Goal: Task Accomplishment & Management: Manage account settings

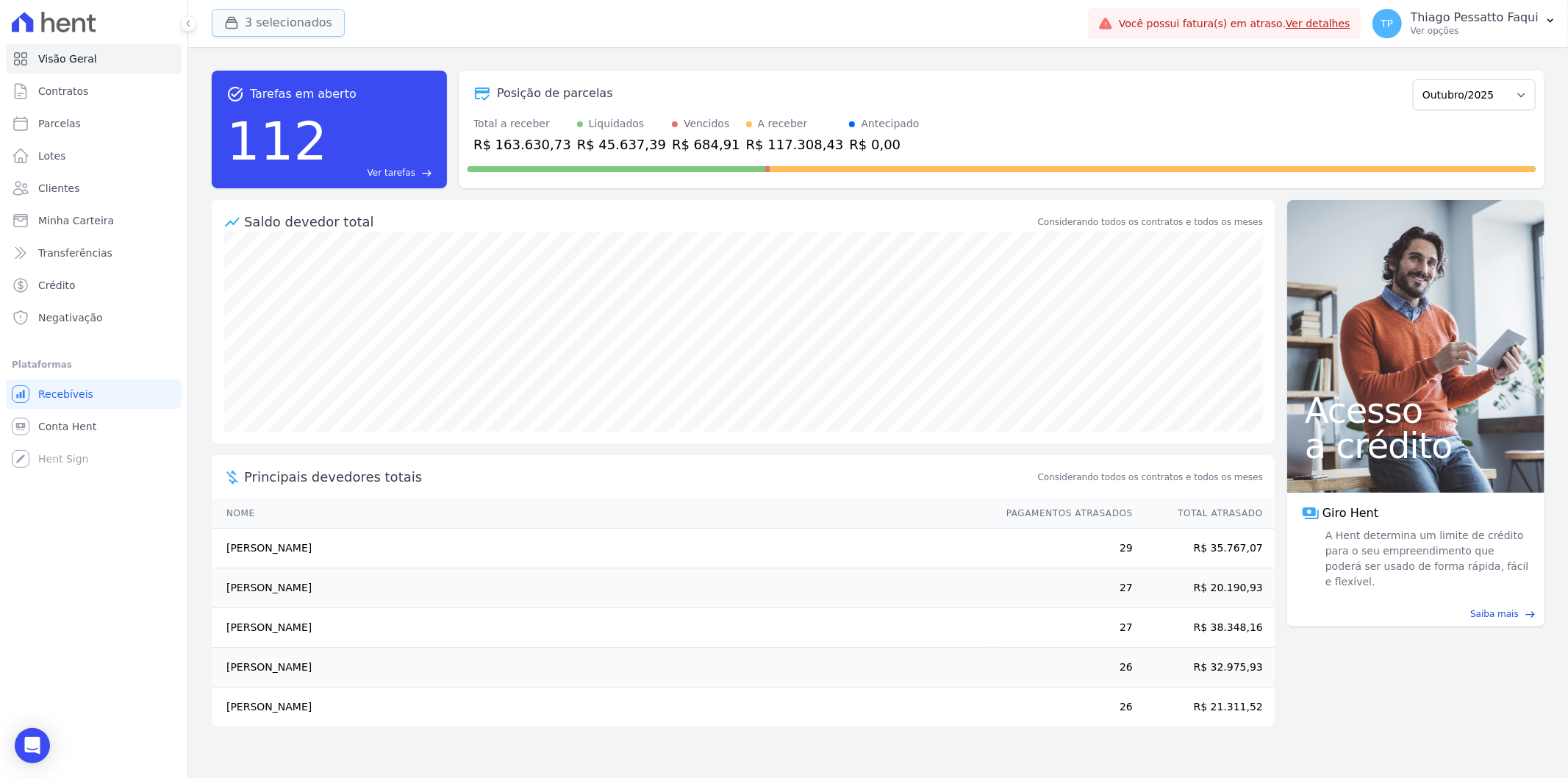
click at [253, 33] on button "3 selecionados" at bounding box center [277, 23] width 133 height 28
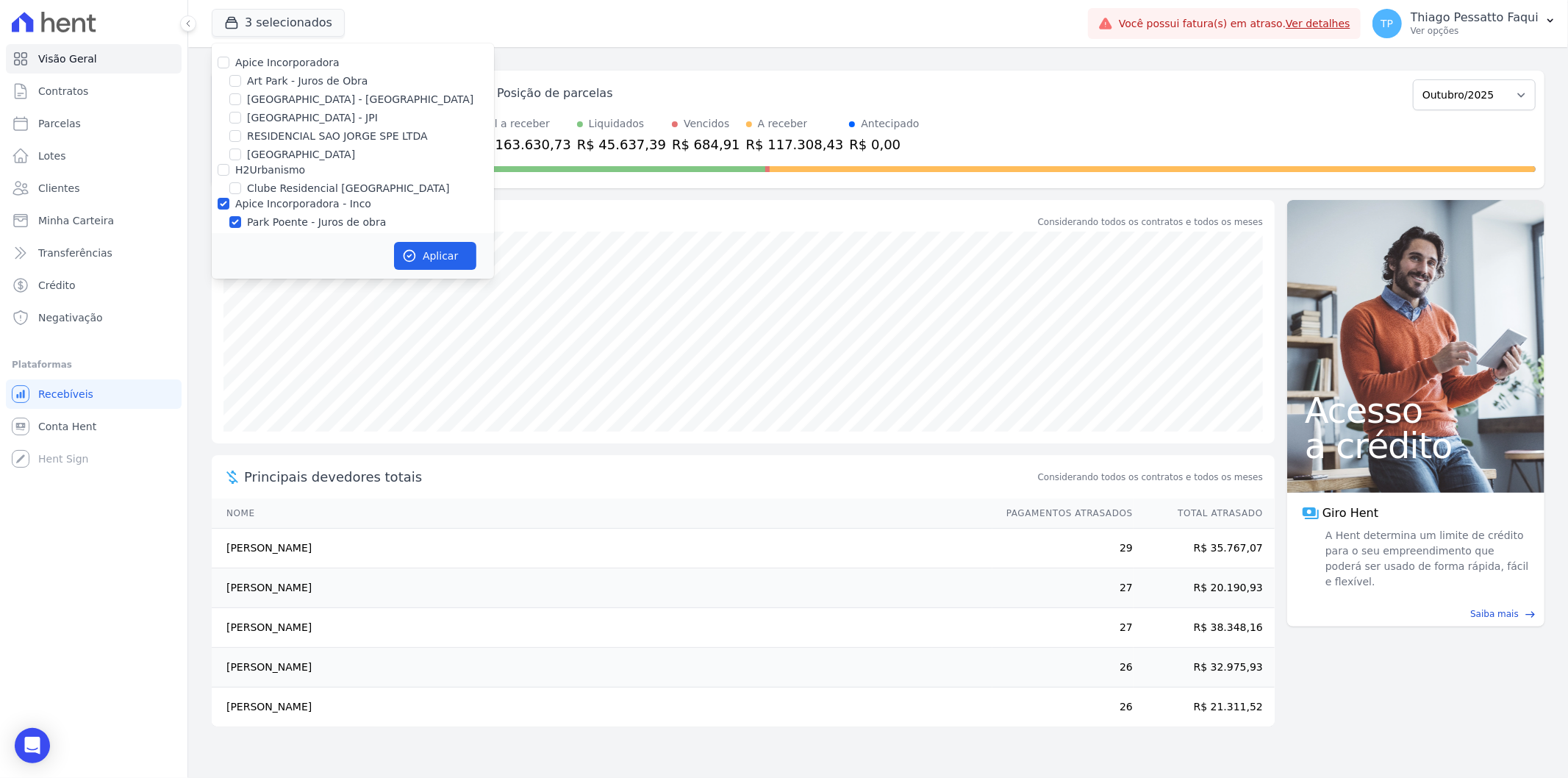
click at [292, 199] on label "Apice Incorporadora - Inco" at bounding box center [303, 203] width 136 height 12
click at [229, 199] on input "Apice Incorporadora - Inco" at bounding box center [223, 203] width 12 height 12
checkbox input "false"
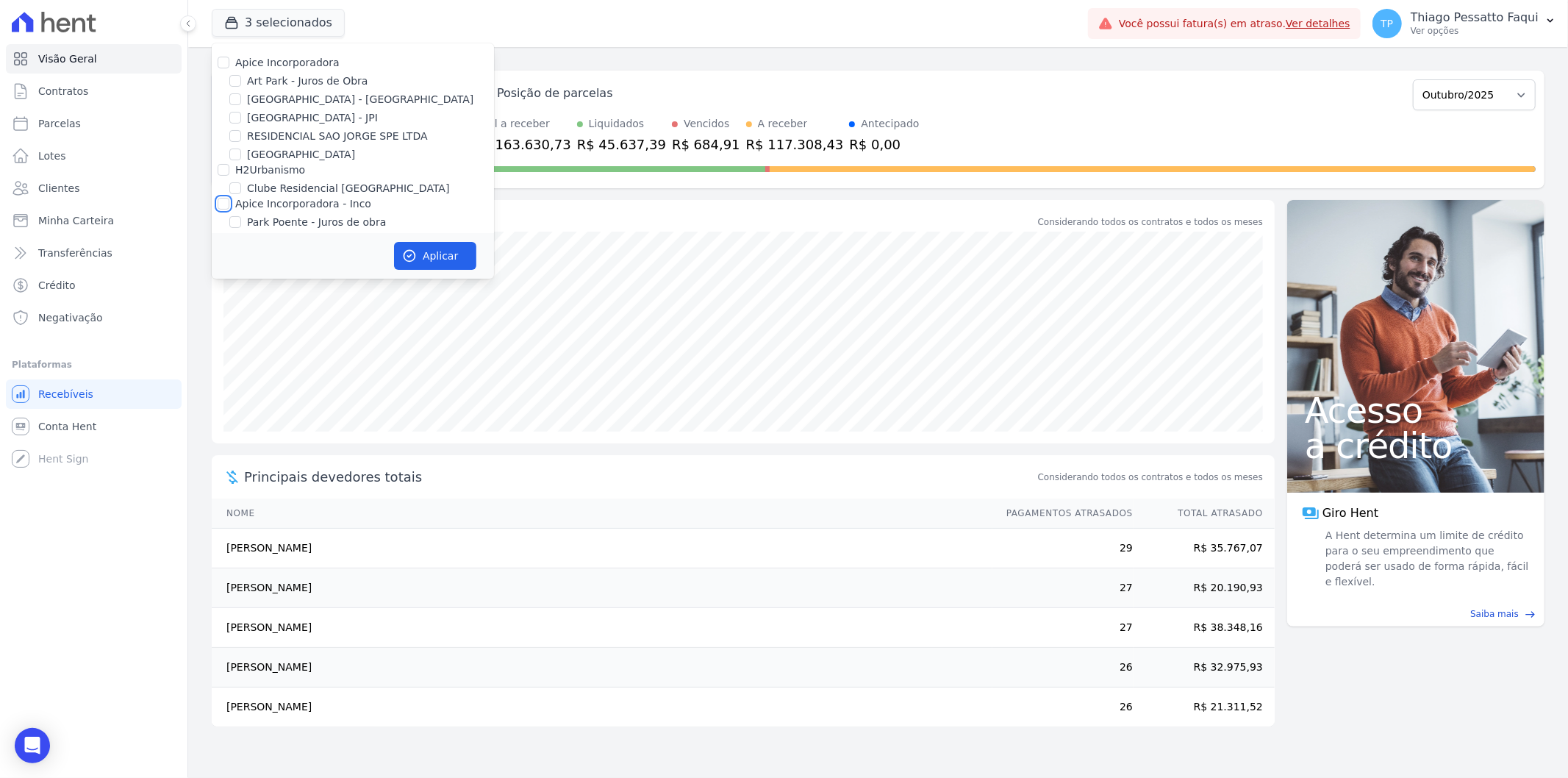
checkbox input "false"
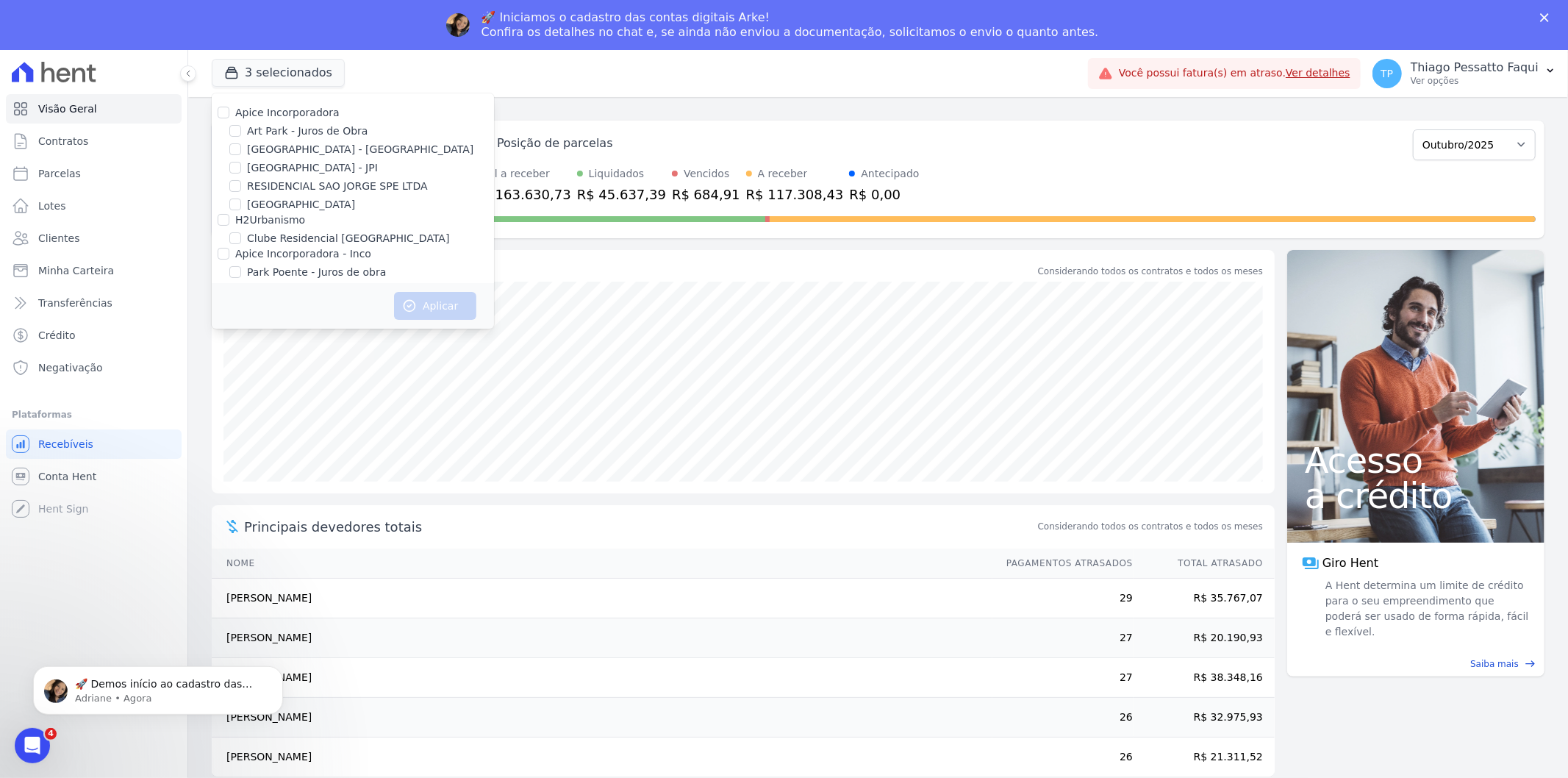
click at [262, 113] on label "Apice Incorporadora" at bounding box center [287, 112] width 104 height 12
click at [229, 113] on input "Apice Incorporadora" at bounding box center [223, 112] width 12 height 12
checkbox input "true"
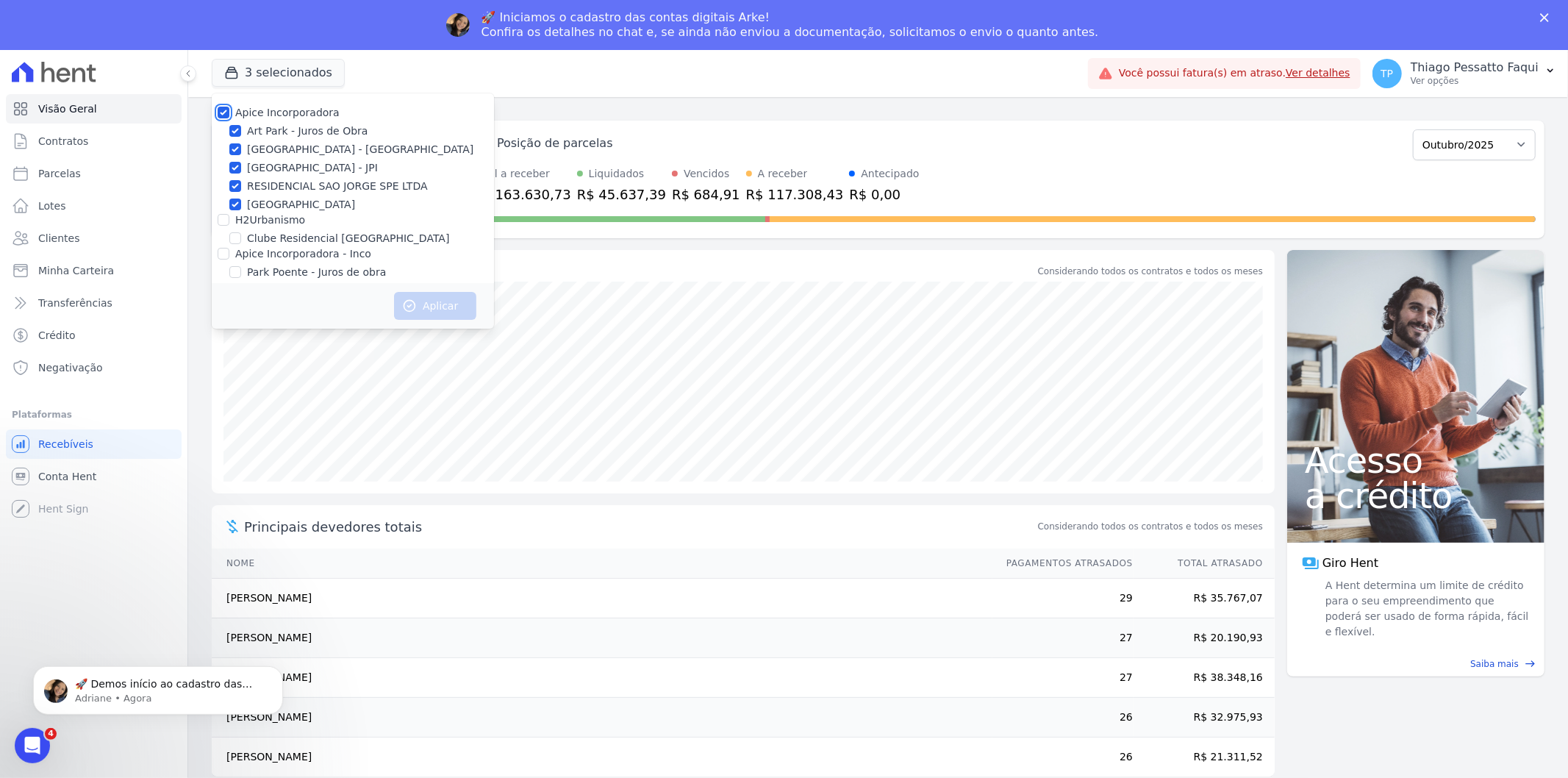
checkbox input "true"
click at [162, 699] on p "Adriane • Agora" at bounding box center [170, 697] width 190 height 13
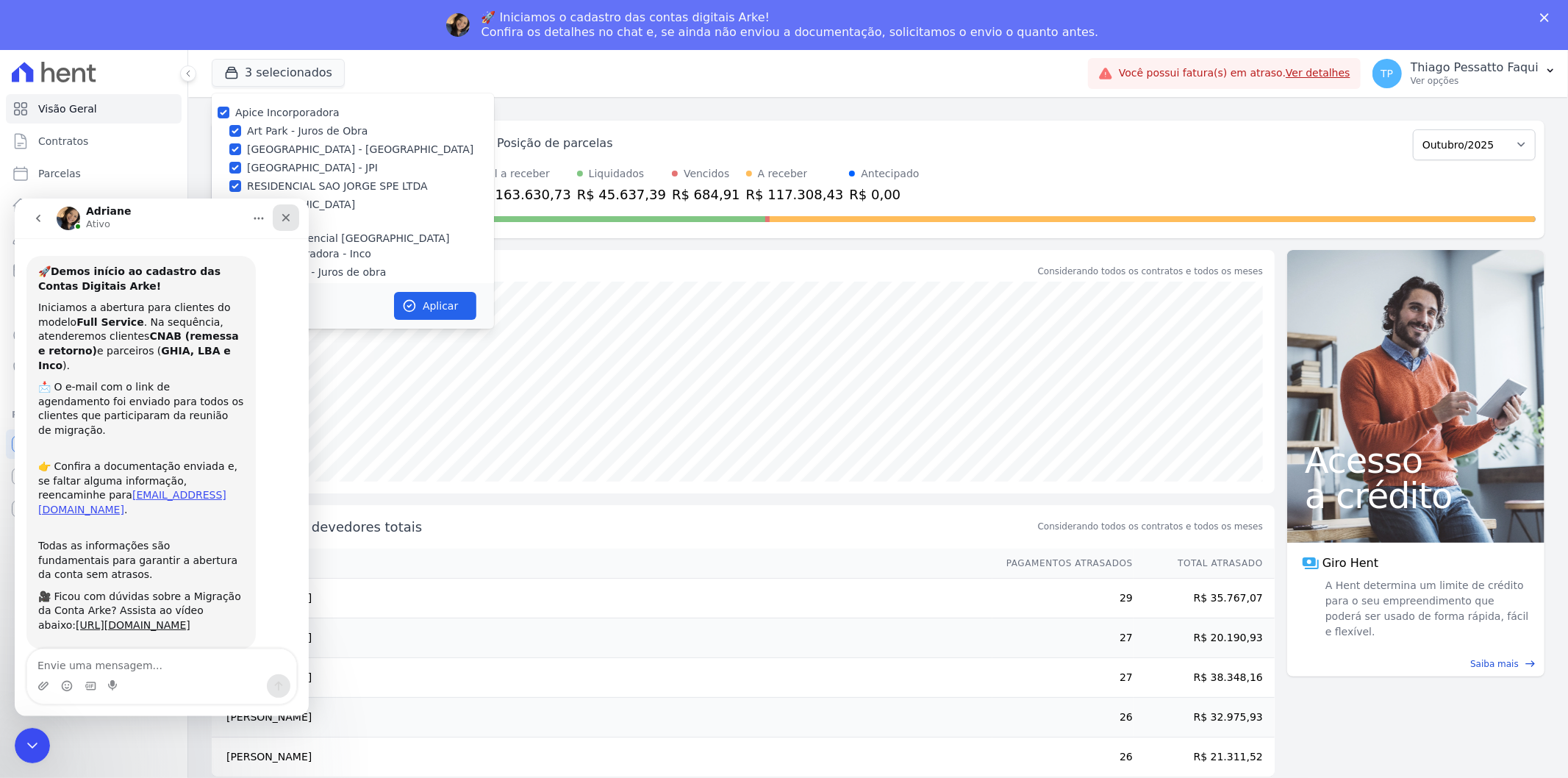
click at [284, 217] on icon "Fechar" at bounding box center [285, 217] width 12 height 12
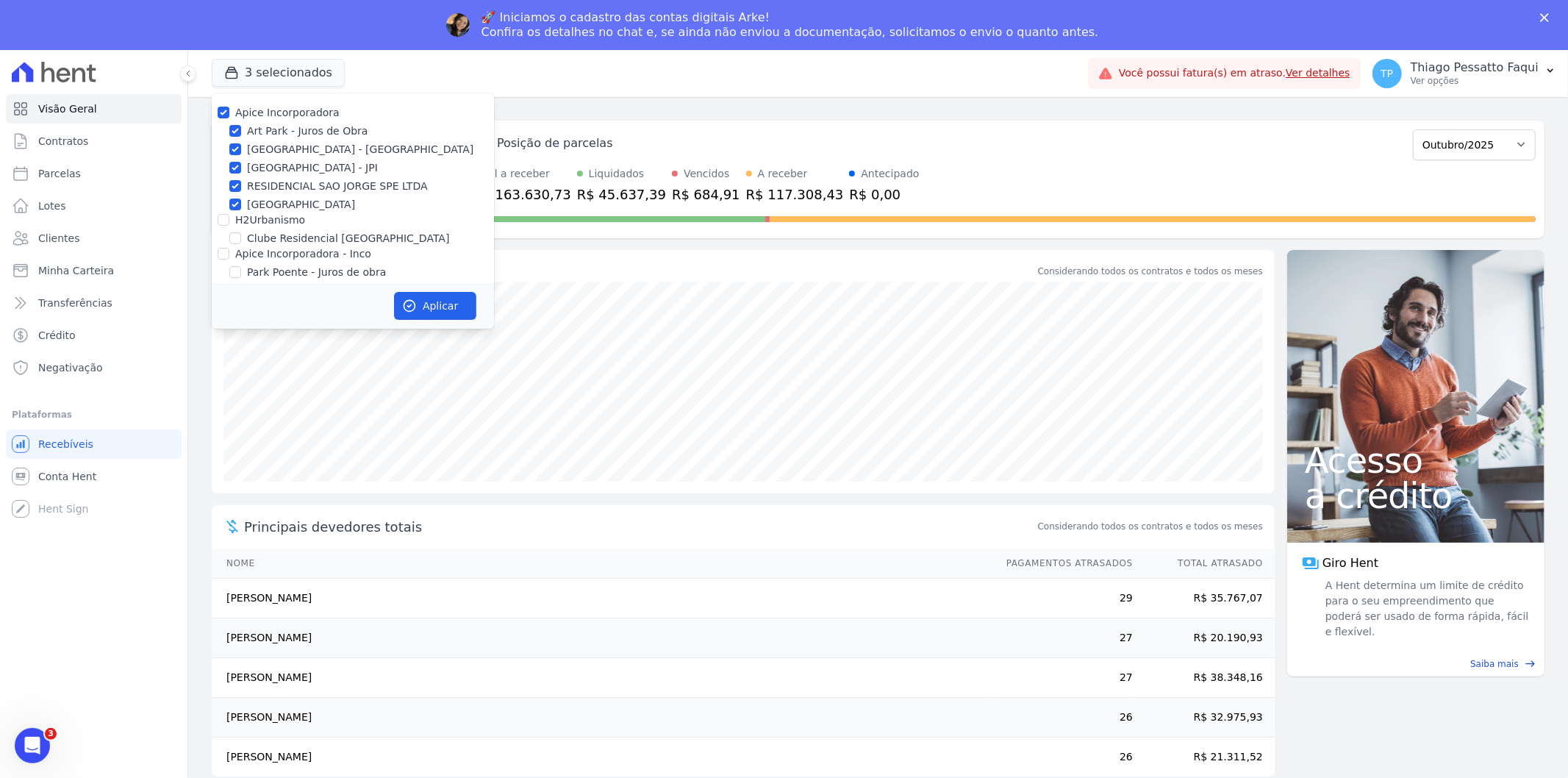
scroll to position [30, 0]
click at [273, 225] on label "H2Urbanismo" at bounding box center [270, 219] width 70 height 12
click at [229, 225] on input "H2Urbanismo" at bounding box center [223, 219] width 12 height 12
checkbox input "true"
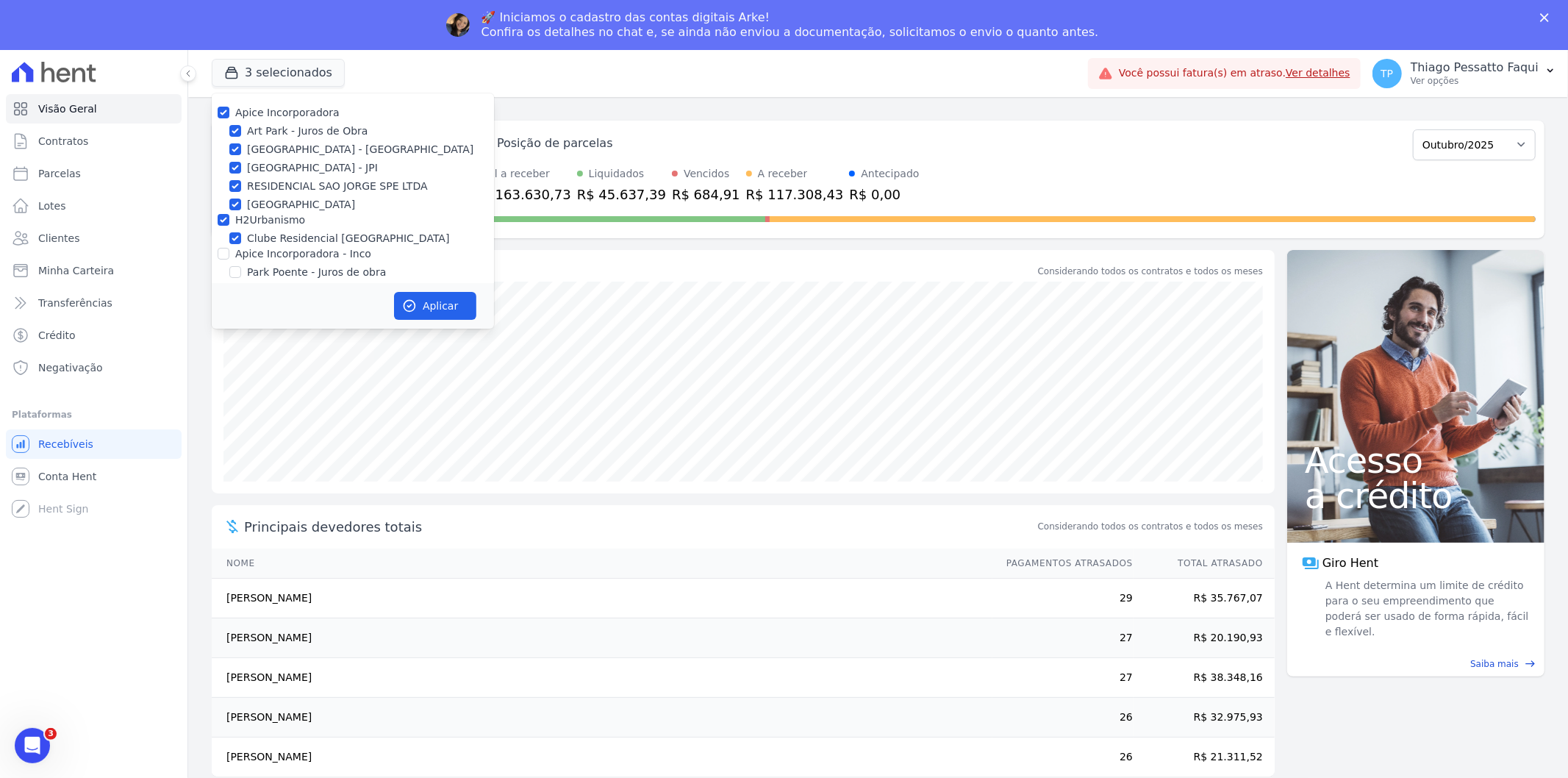
click at [282, 255] on label "Apice Incorporadora - Inco" at bounding box center [303, 253] width 136 height 12
click at [229, 255] on input "Apice Incorporadora - Inco" at bounding box center [223, 253] width 12 height 12
checkbox input "true"
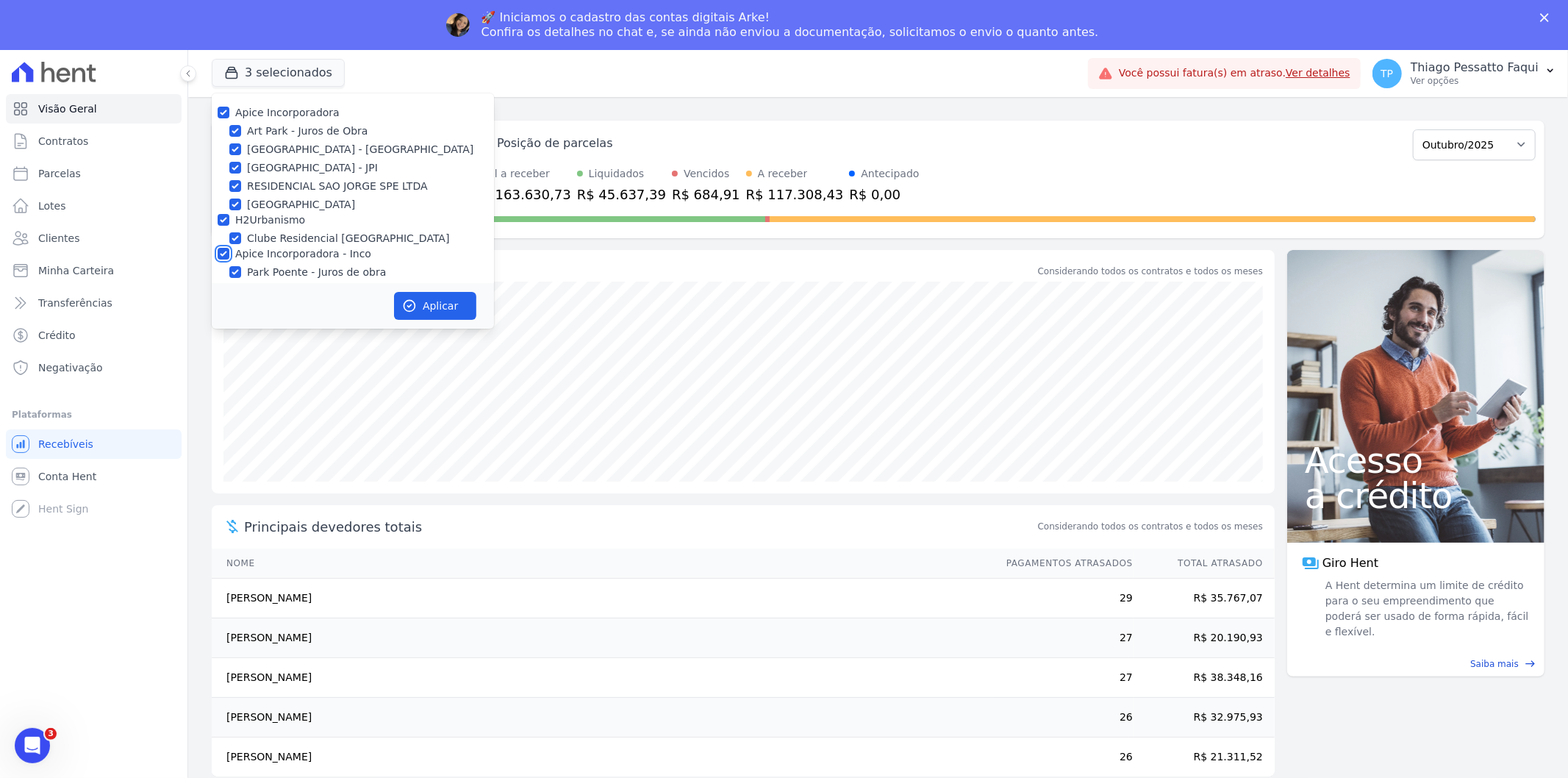
checkbox input "true"
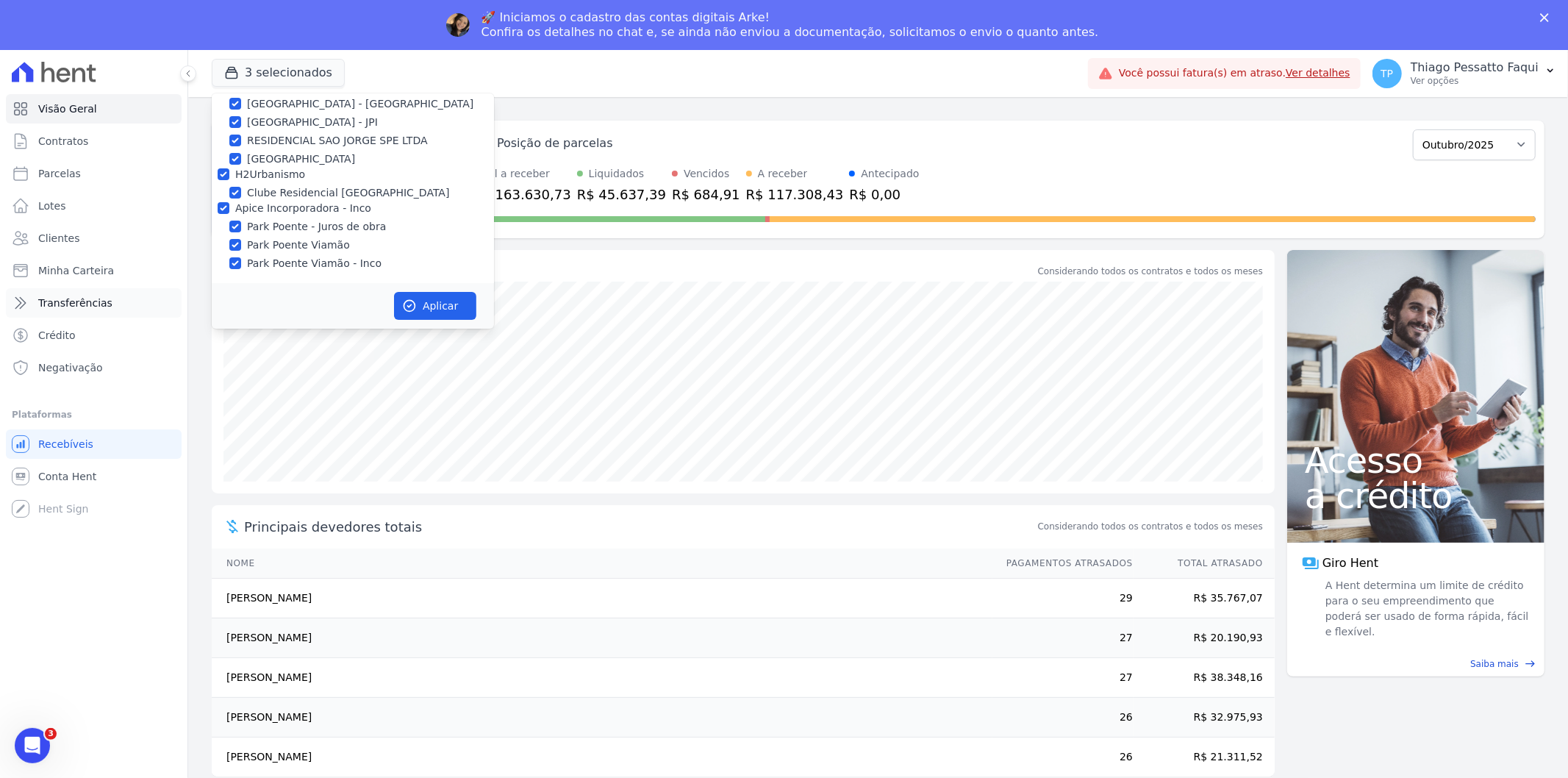
click at [81, 311] on link "Transferências" at bounding box center [94, 303] width 176 height 30
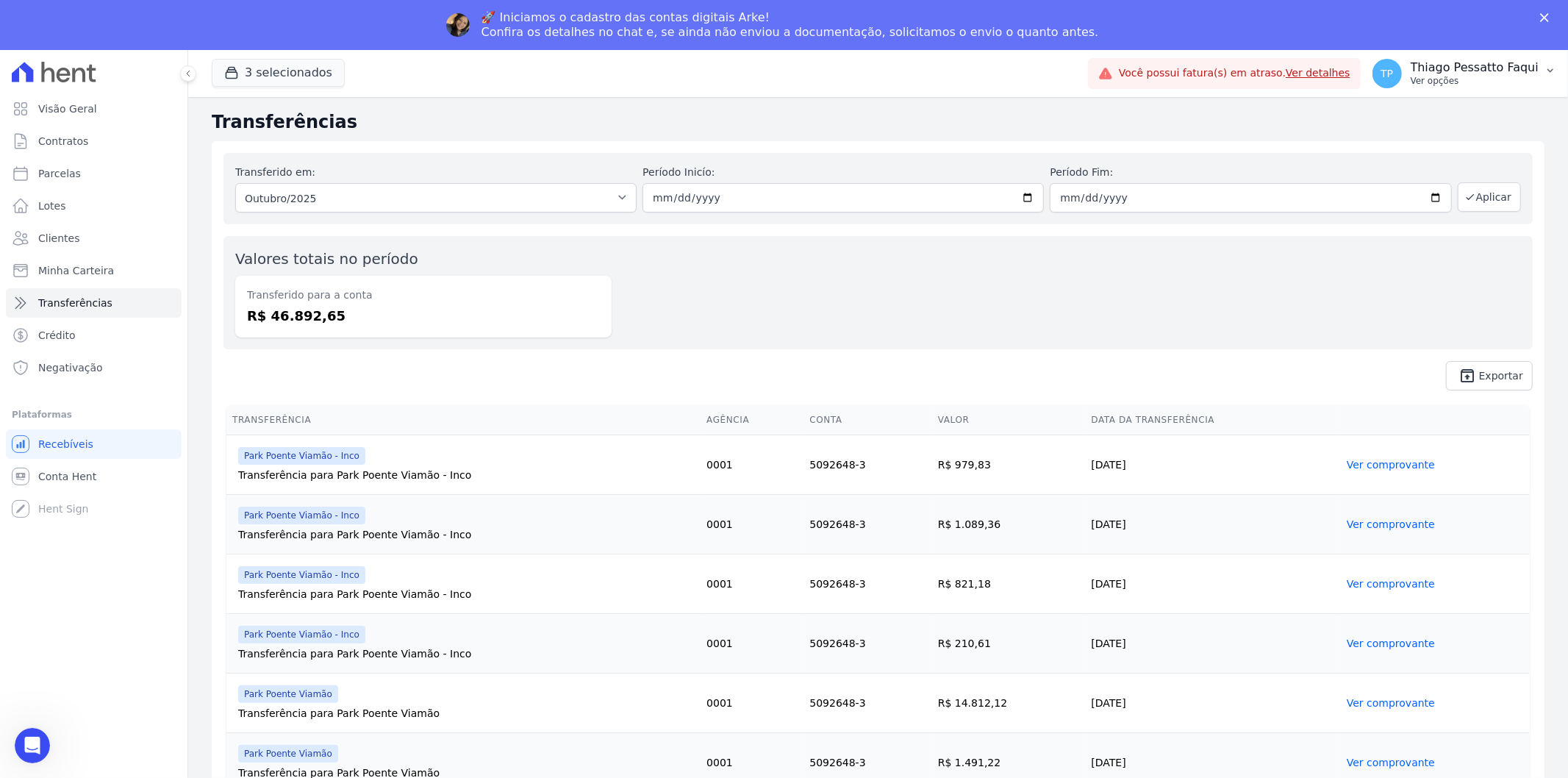
click at [1527, 59] on div "TP Thiago Pessatto Faqui Ver opções" at bounding box center [1455, 74] width 166 height 30
click at [1452, 121] on link "Perfil do empreendimento" at bounding box center [1474, 113] width 188 height 26
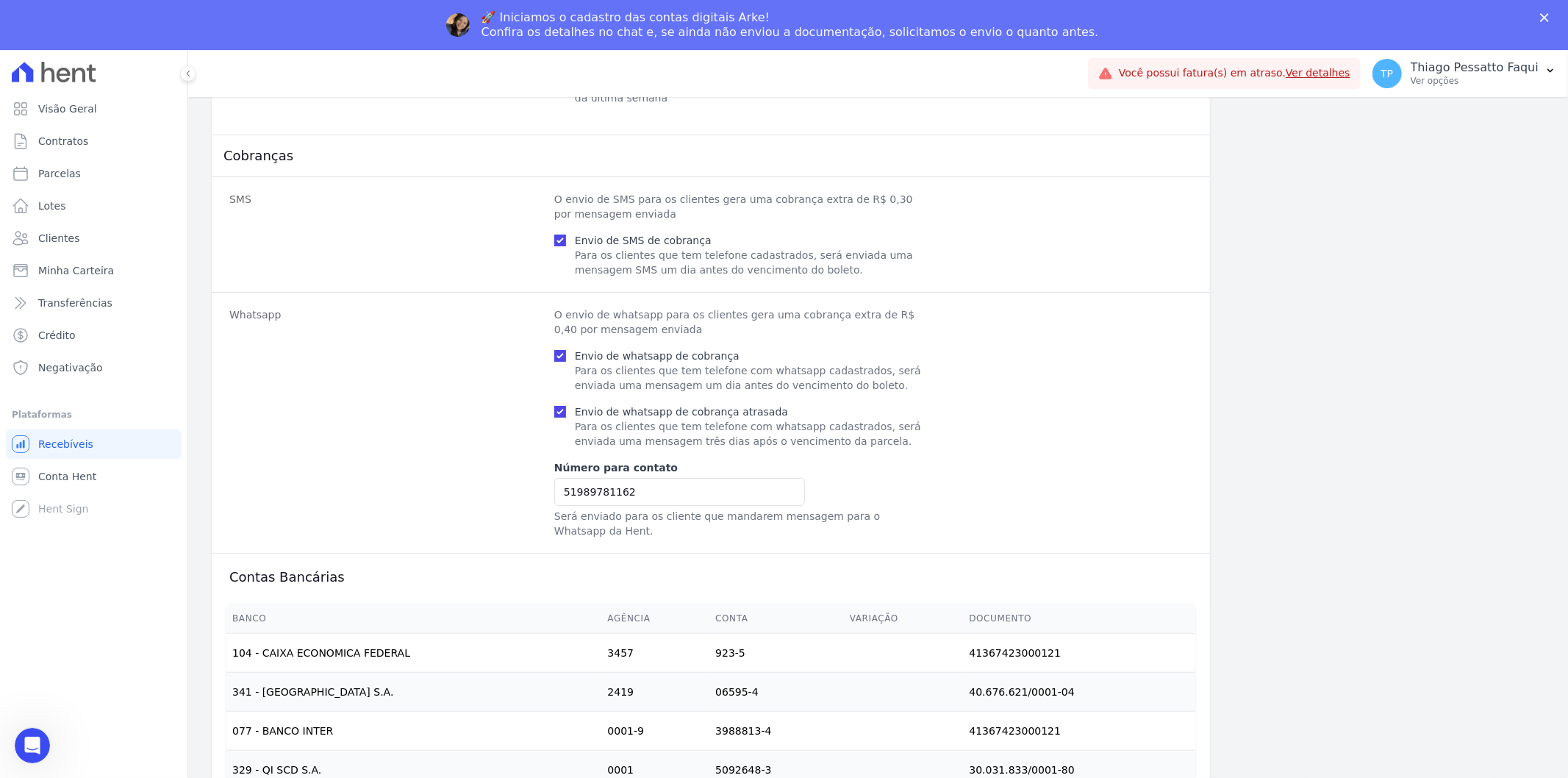
scroll to position [919, 0]
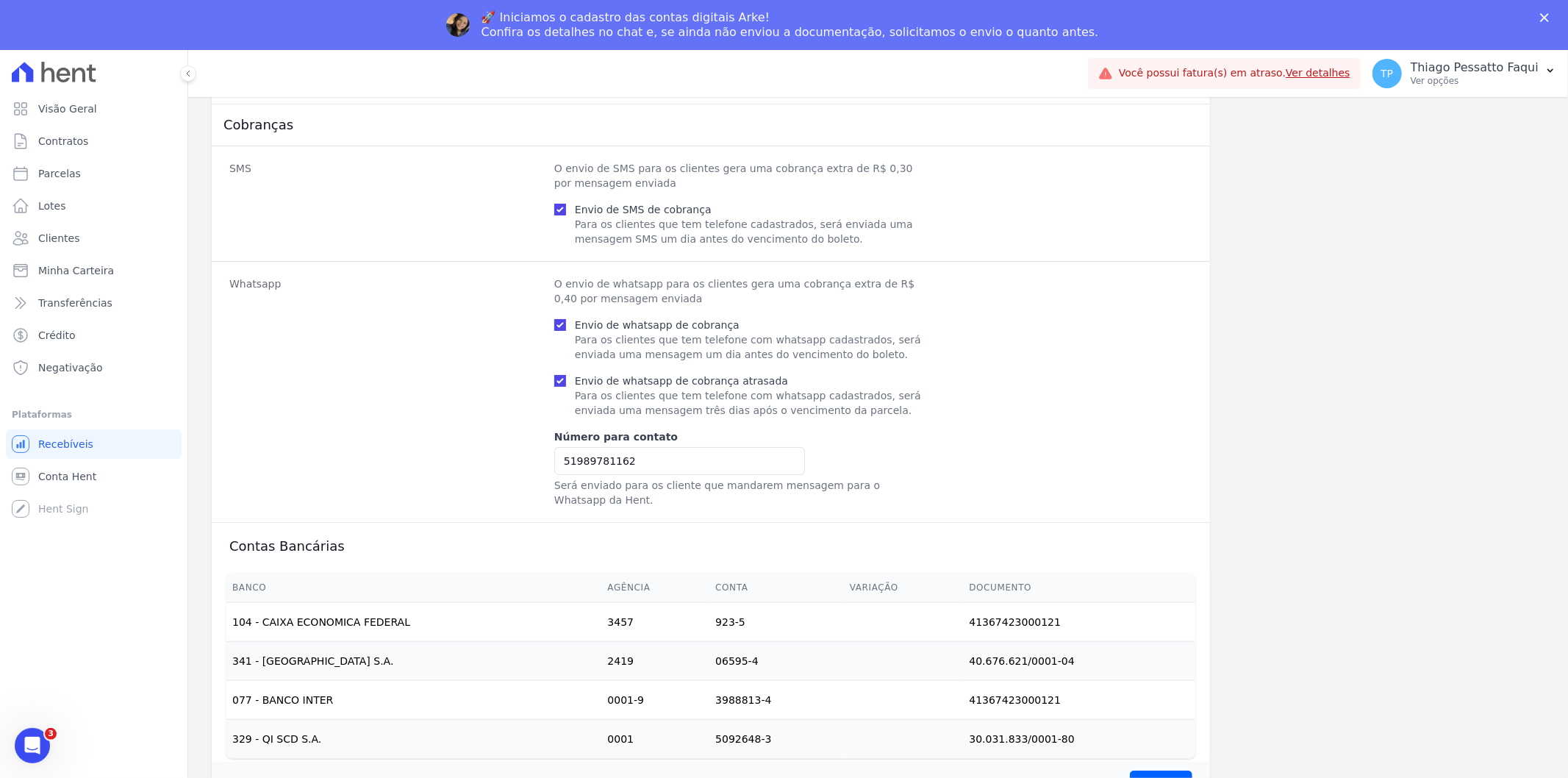
click at [313, 656] on td "341 - [GEOGRAPHIC_DATA] S.A." at bounding box center [413, 661] width 375 height 39
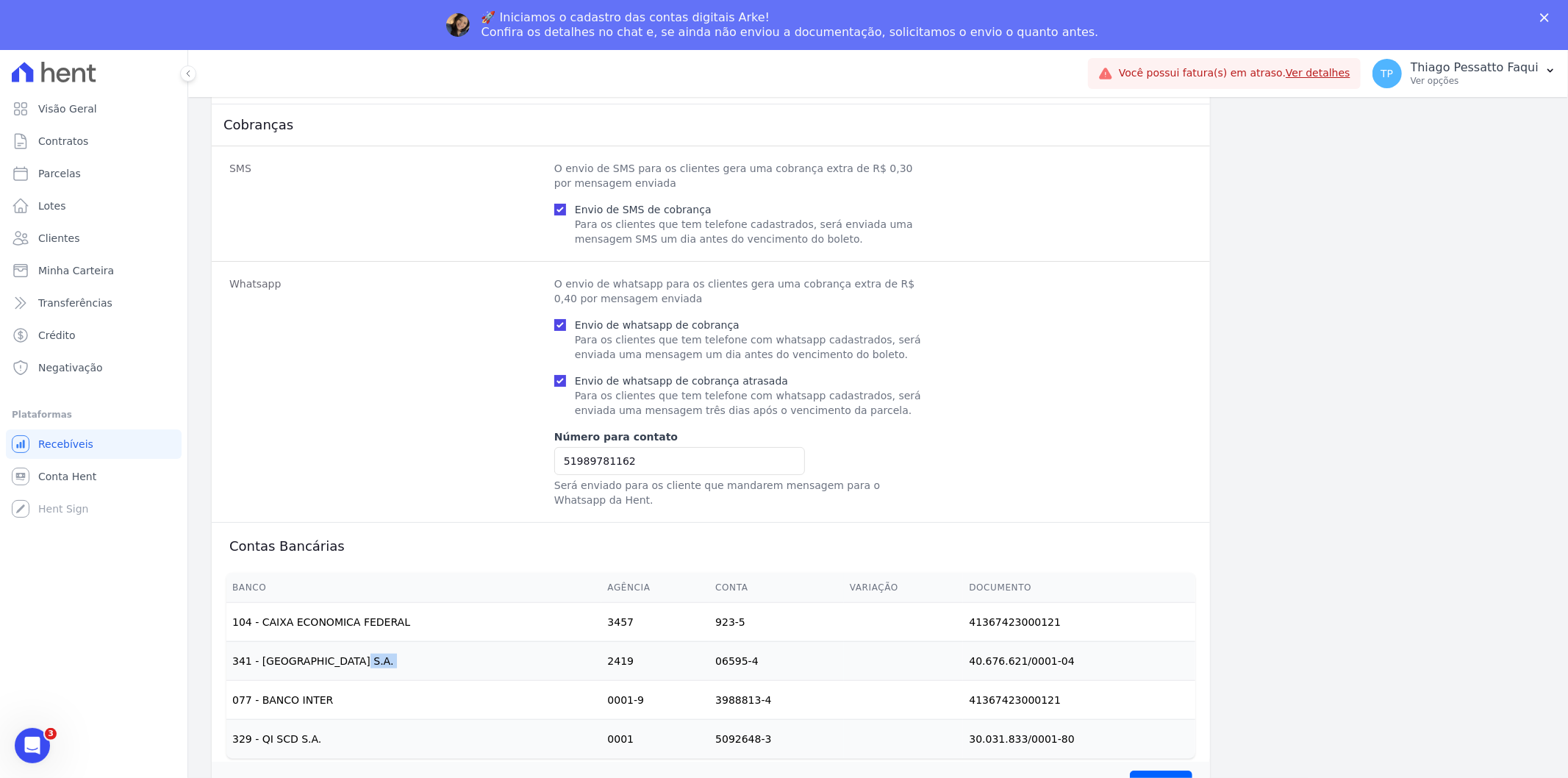
click at [313, 656] on td "341 - [GEOGRAPHIC_DATA] S.A." at bounding box center [413, 661] width 375 height 39
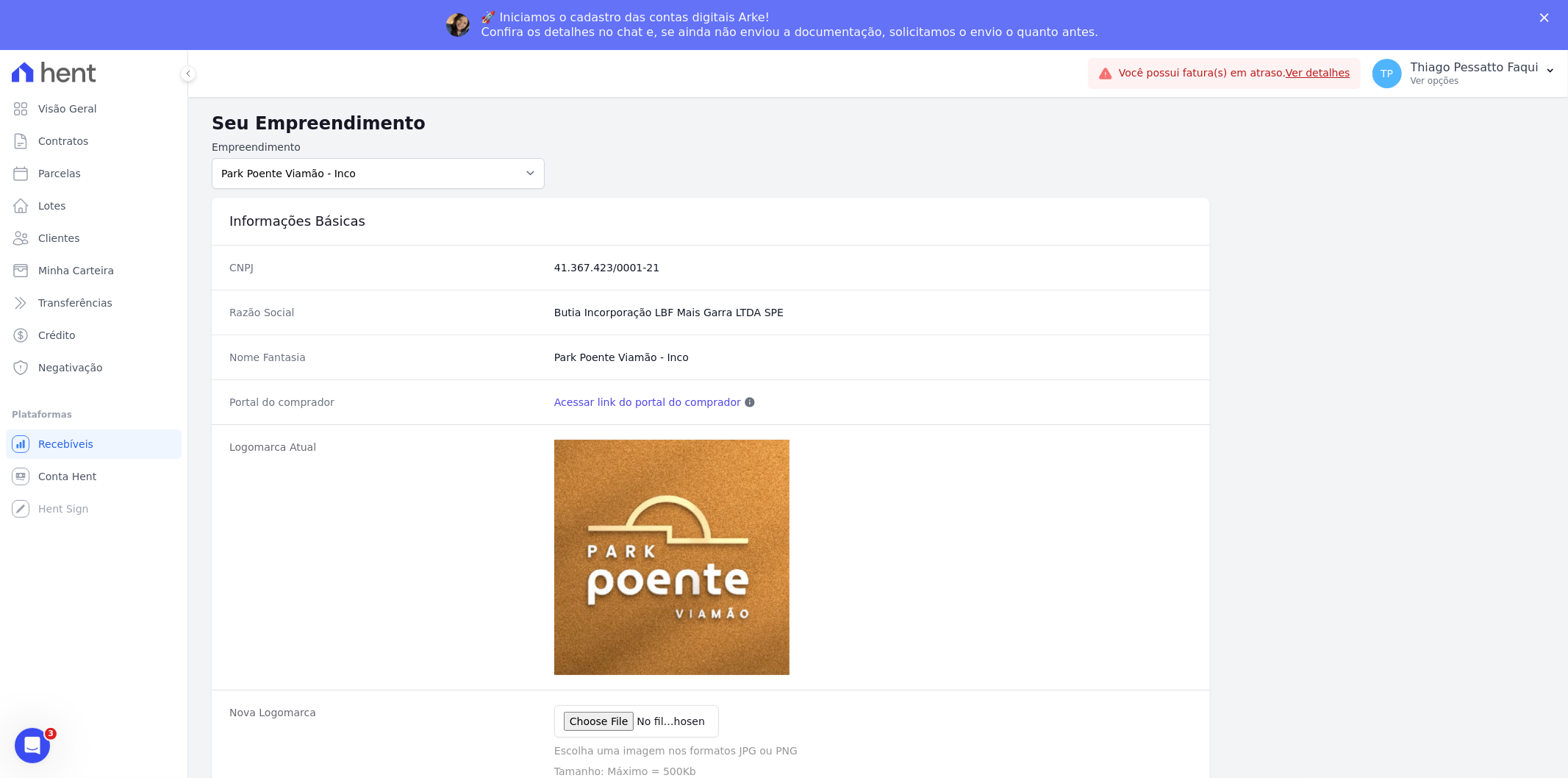
scroll to position [0, 0]
click at [364, 176] on select "Art Park - [GEOGRAPHIC_DATA] - [GEOGRAPHIC_DATA] - JPI Clube Residencial [GEOGR…" at bounding box center [378, 175] width 333 height 31
select select "9faf743c-9acd-4b6b-9881-b5fc9395b26d"
click at [211, 159] on select "Art Park - [GEOGRAPHIC_DATA] - [GEOGRAPHIC_DATA] - JPI Clube Residencial [GEOGR…" at bounding box center [378, 175] width 333 height 31
